Goal: Find specific page/section: Find specific page/section

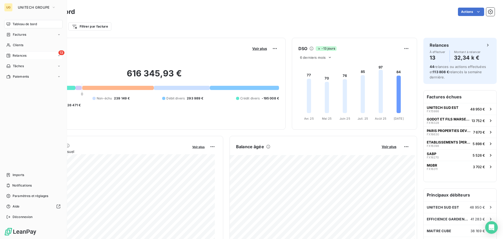
click at [12, 56] on div "Relances" at bounding box center [16, 55] width 20 height 5
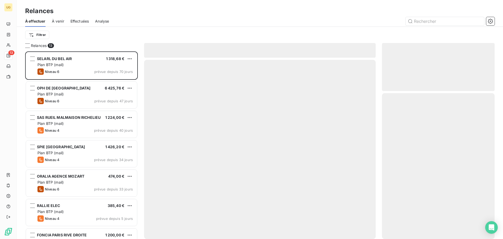
scroll to position [184, 109]
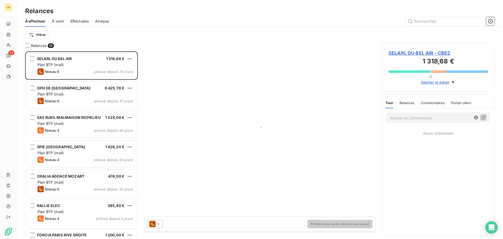
click at [75, 21] on span "Effectuées" at bounding box center [80, 21] width 19 height 5
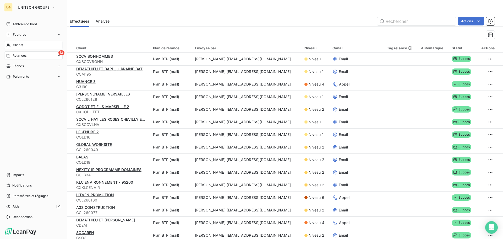
click at [12, 46] on div "Clients" at bounding box center [33, 45] width 58 height 8
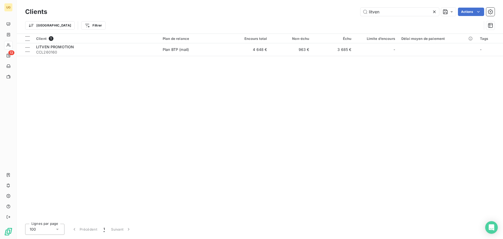
drag, startPoint x: 386, startPoint y: 14, endPoint x: 354, endPoint y: 14, distance: 31.5
click at [354, 14] on div "litven Actions" at bounding box center [273, 12] width 441 height 8
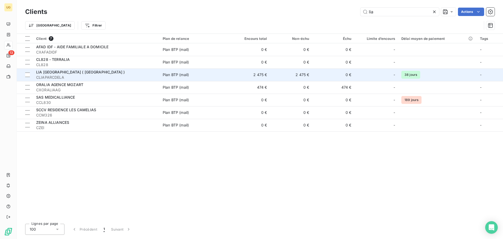
type input "lia"
click at [272, 78] on td "2 475 €" at bounding box center [291, 74] width 42 height 13
